Goal: Find specific page/section: Find specific page/section

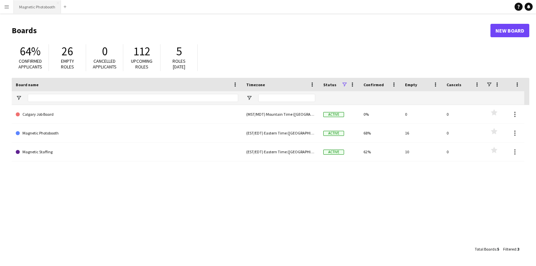
click at [40, 2] on button "Magnetic Photobooth Close" at bounding box center [37, 6] width 47 height 13
